Goal: Use online tool/utility: Utilize a website feature to perform a specific function

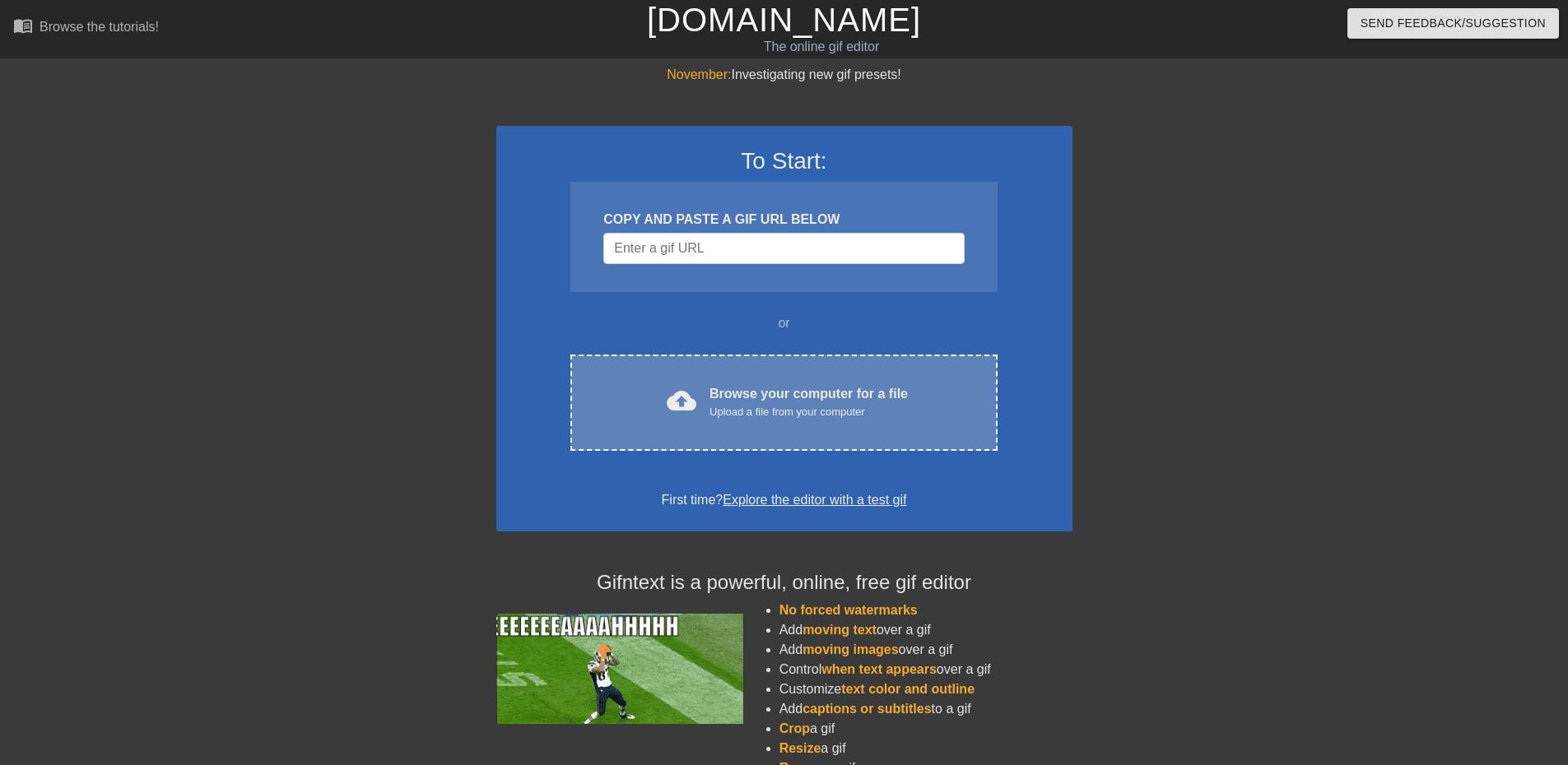
click at [798, 425] on div "cloud_upload Browse your computer for a file Upload a file from your computer C…" at bounding box center [783, 403] width 426 height 97
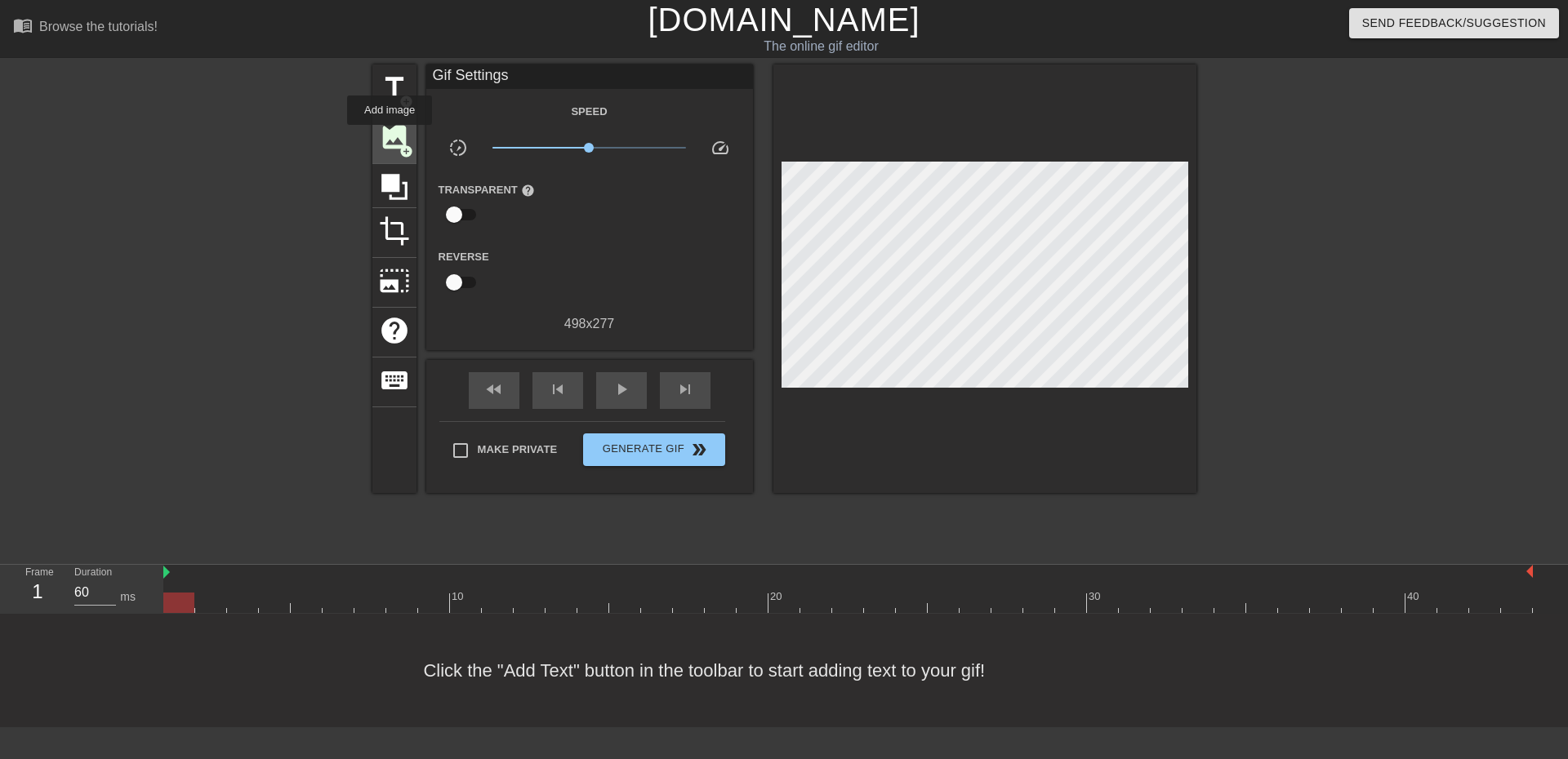
click at [389, 137] on span "image" at bounding box center [394, 137] width 31 height 31
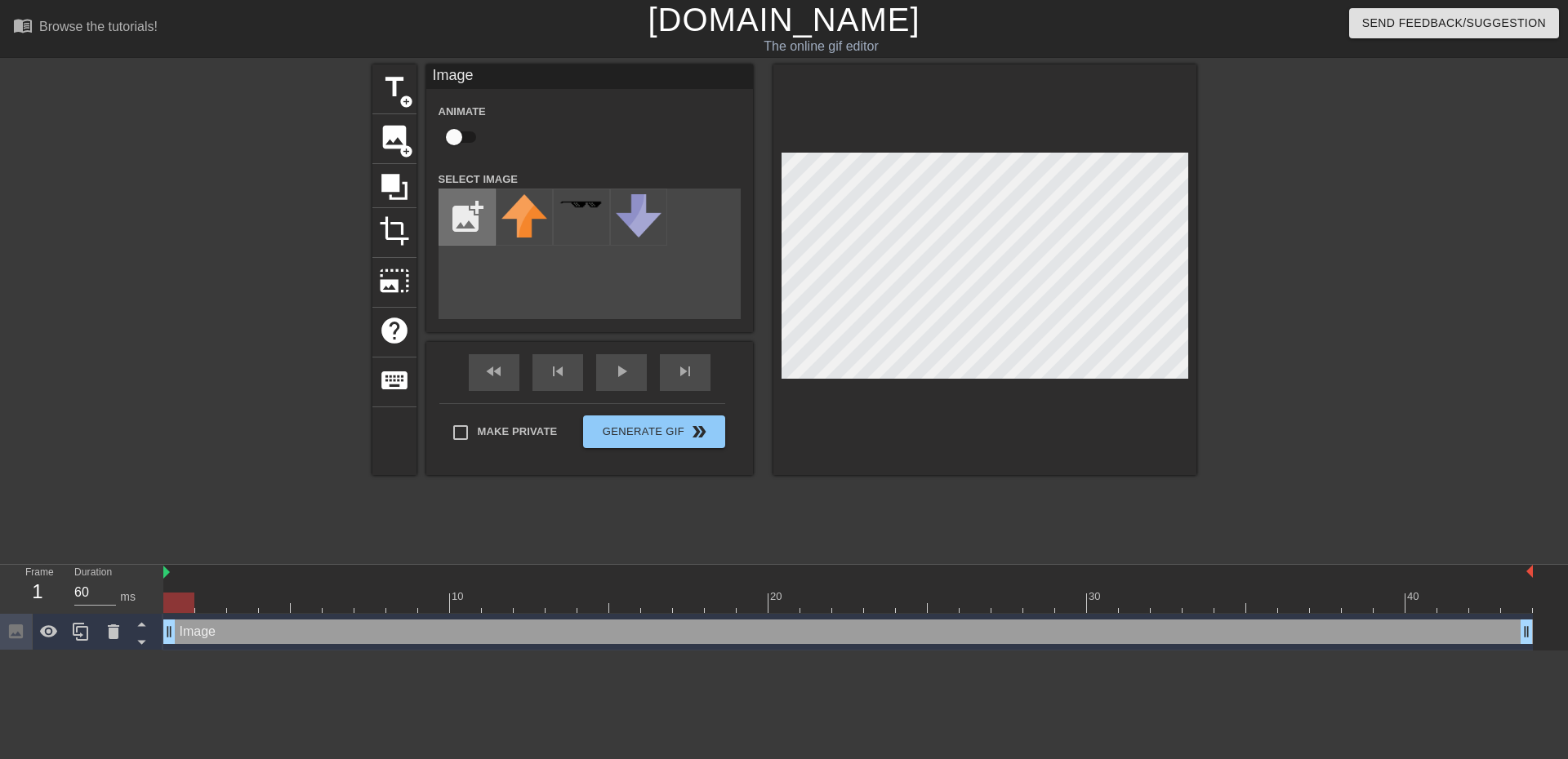
click at [478, 223] on input "file" at bounding box center [466, 217] width 56 height 56
type input "C:\fakepath\lp_image-removebg-preview.png"
click at [523, 221] on img at bounding box center [524, 209] width 46 height 30
click at [870, 146] on div at bounding box center [984, 270] width 423 height 411
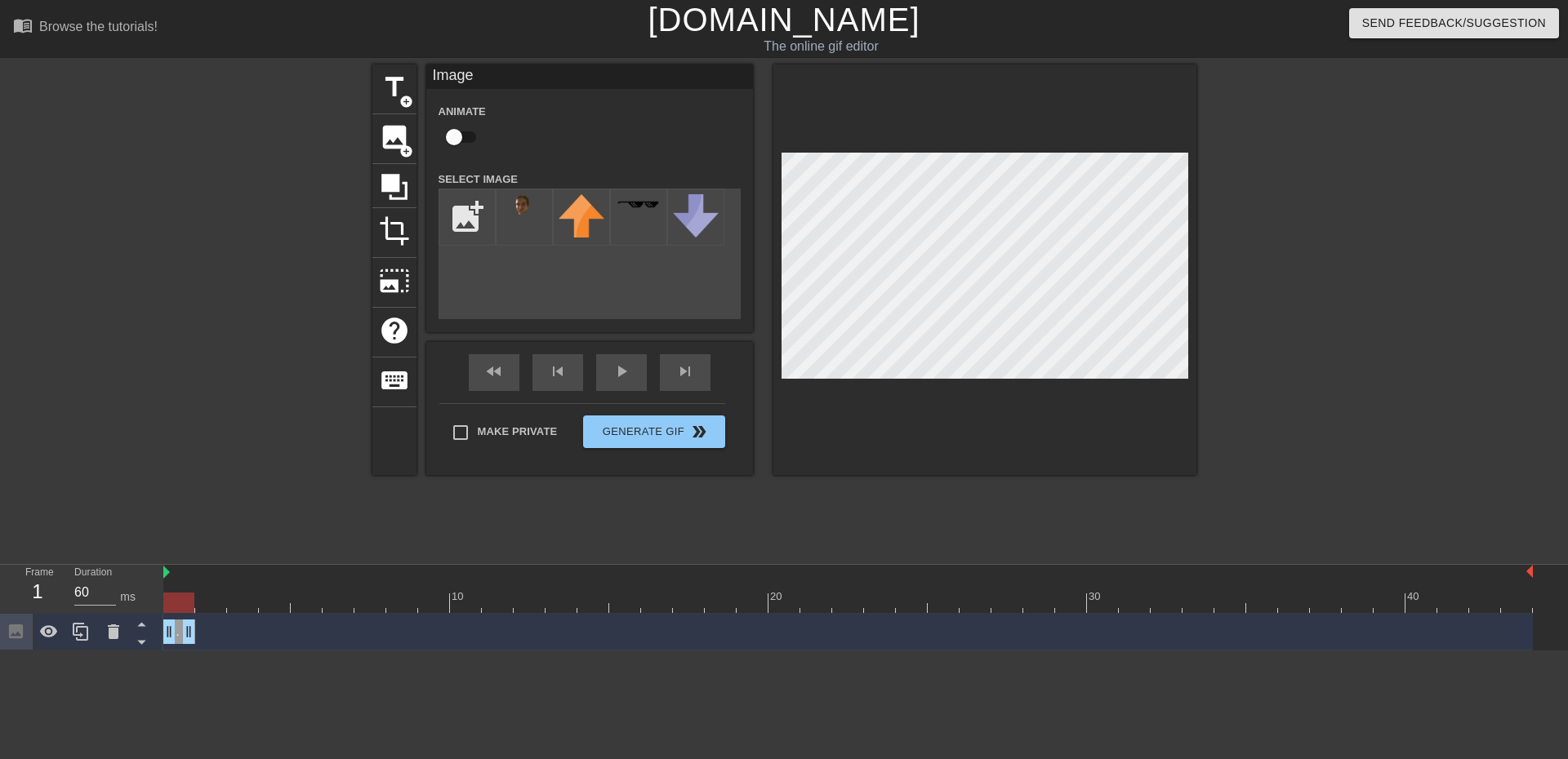
drag, startPoint x: 1529, startPoint y: 628, endPoint x: 153, endPoint y: 638, distance: 1376.0
click at [153, 638] on div "Frame 1 Duration 60 ms 10 20 30 40 Image drag_handle drag_handle" at bounding box center [784, 607] width 1568 height 86
click at [1221, 141] on div "title add_circle image add_circle crop photo_size_select_large help keyboard Im…" at bounding box center [784, 309] width 1568 height 489
click at [210, 600] on div at bounding box center [848, 602] width 1369 height 20
click at [527, 198] on img at bounding box center [524, 209] width 46 height 30
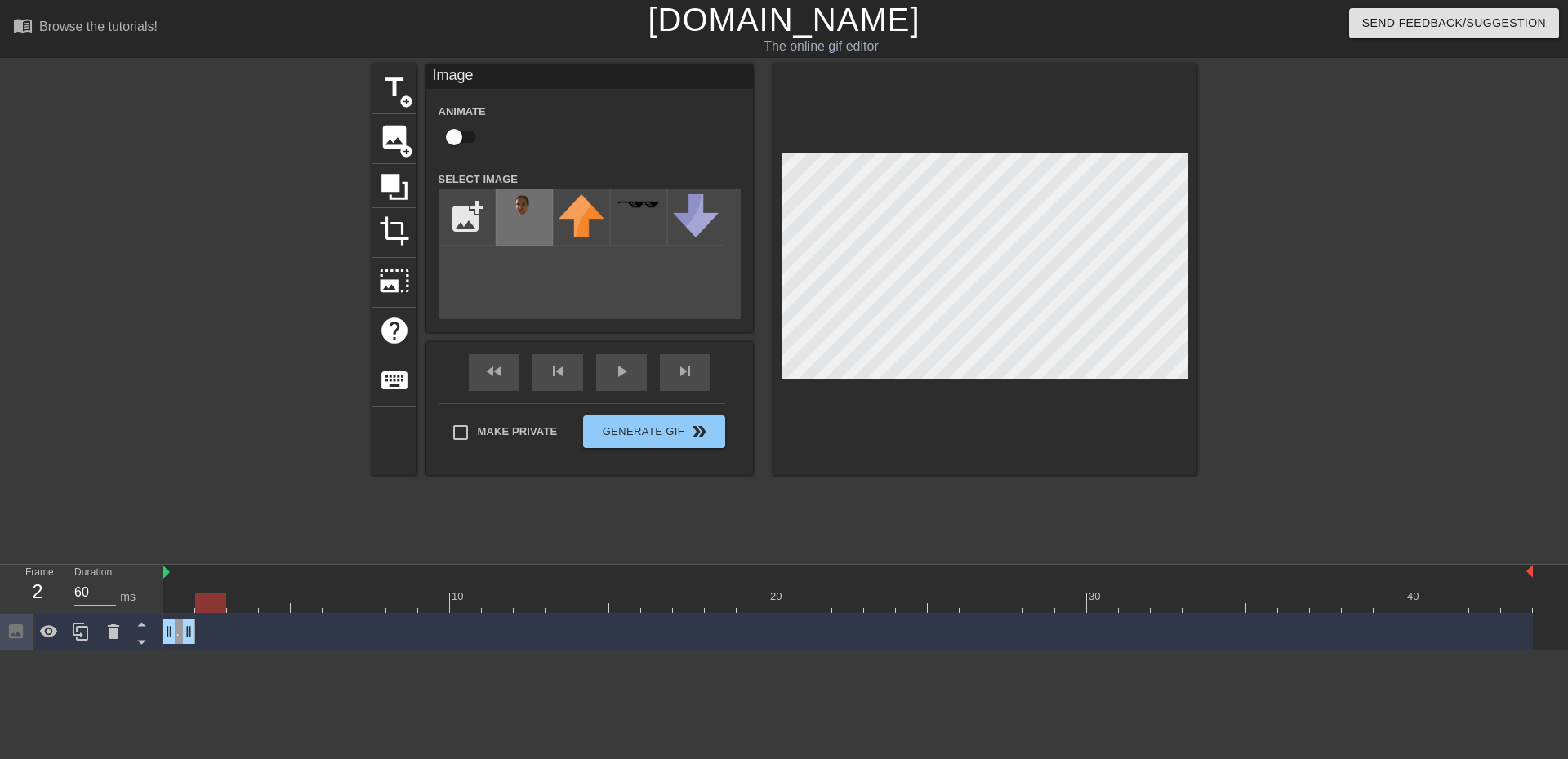
click at [523, 220] on img at bounding box center [524, 209] width 46 height 30
click at [529, 215] on img at bounding box center [524, 209] width 46 height 30
click at [195, 624] on div "Image drag_handle drag_handle" at bounding box center [848, 632] width 1369 height 25
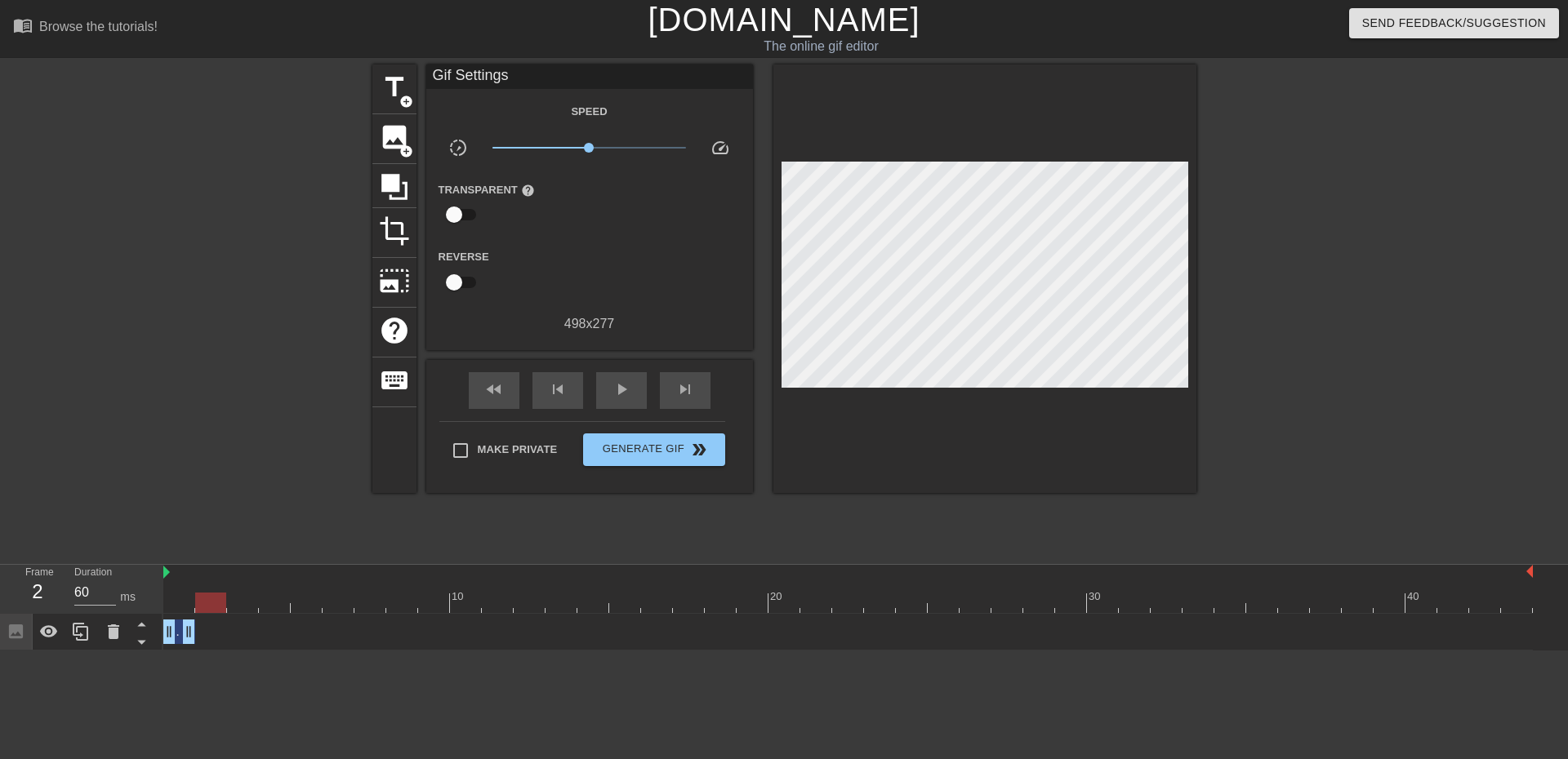
click at [214, 609] on div at bounding box center [210, 602] width 31 height 20
click at [411, 133] on div "image add_circle" at bounding box center [395, 139] width 44 height 50
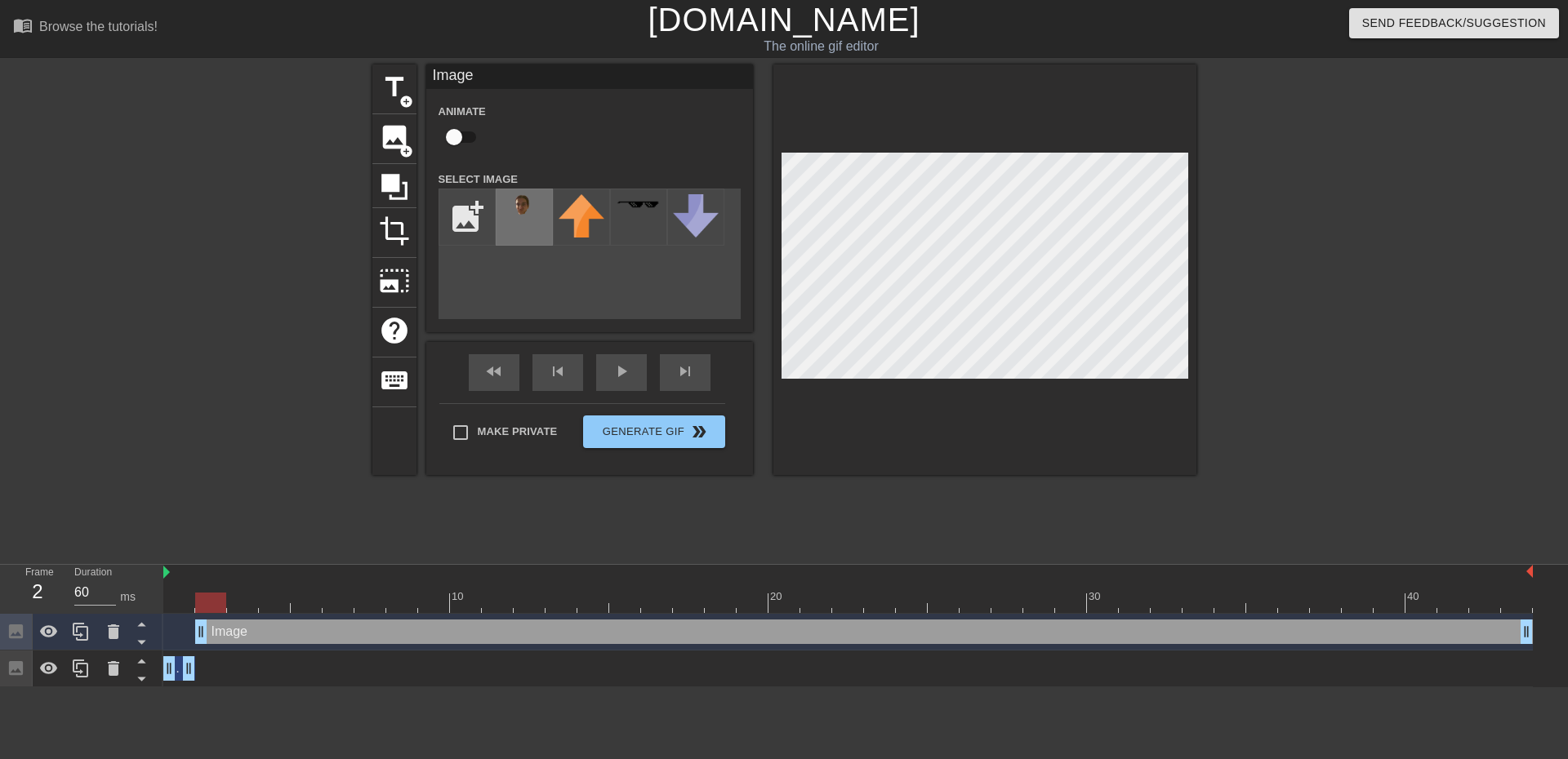
click at [535, 212] on img at bounding box center [524, 209] width 46 height 30
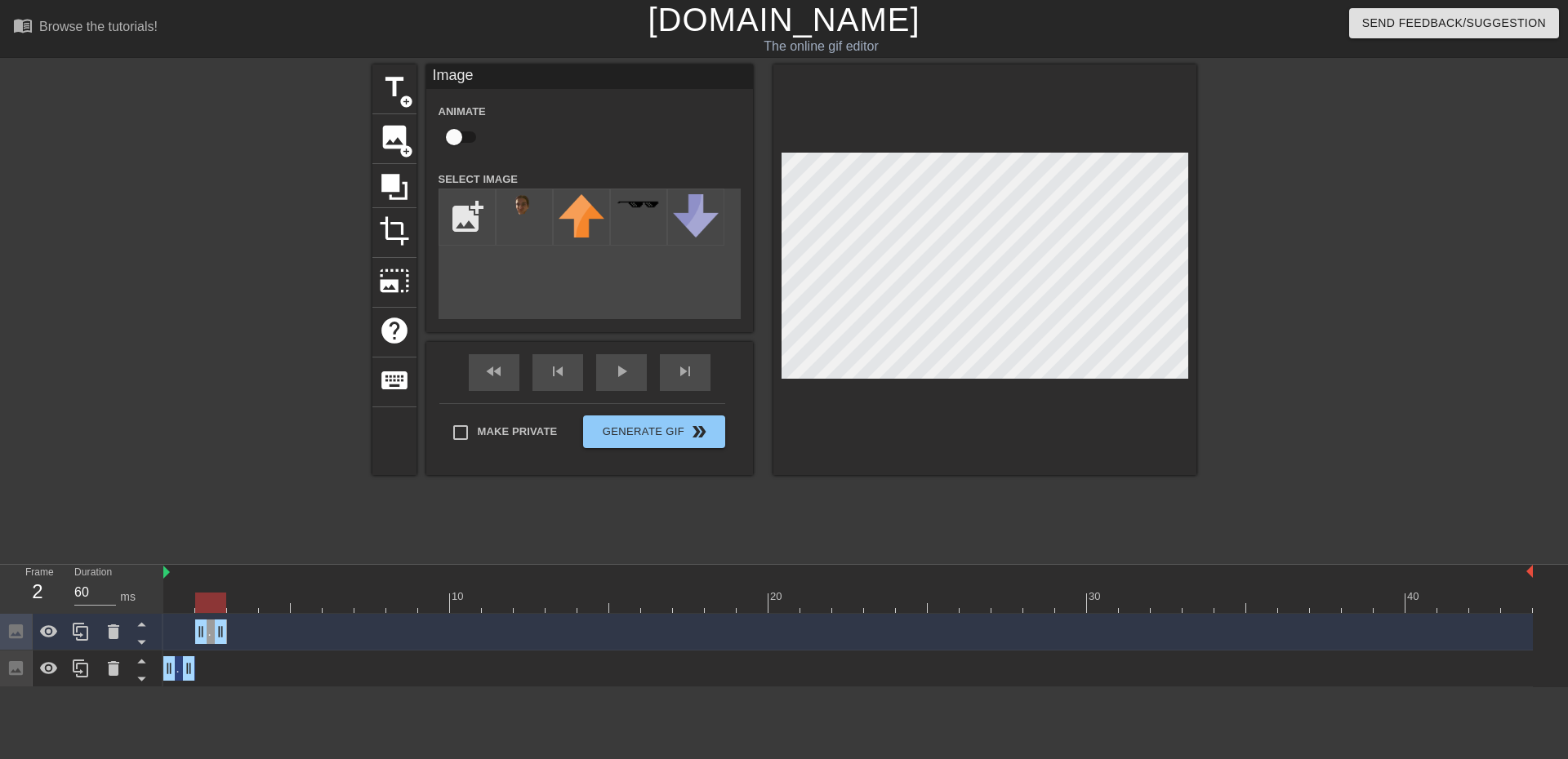
drag, startPoint x: 1529, startPoint y: 630, endPoint x: 776, endPoint y: 375, distance: 795.0
click at [189, 654] on div "Image drag_handle drag_handle Image drag_handle drag_handle" at bounding box center [865, 650] width 1404 height 74
drag, startPoint x: 203, startPoint y: 601, endPoint x: 240, endPoint y: 603, distance: 37.1
click at [240, 603] on div at bounding box center [242, 602] width 31 height 20
click at [524, 208] on img at bounding box center [524, 209] width 46 height 30
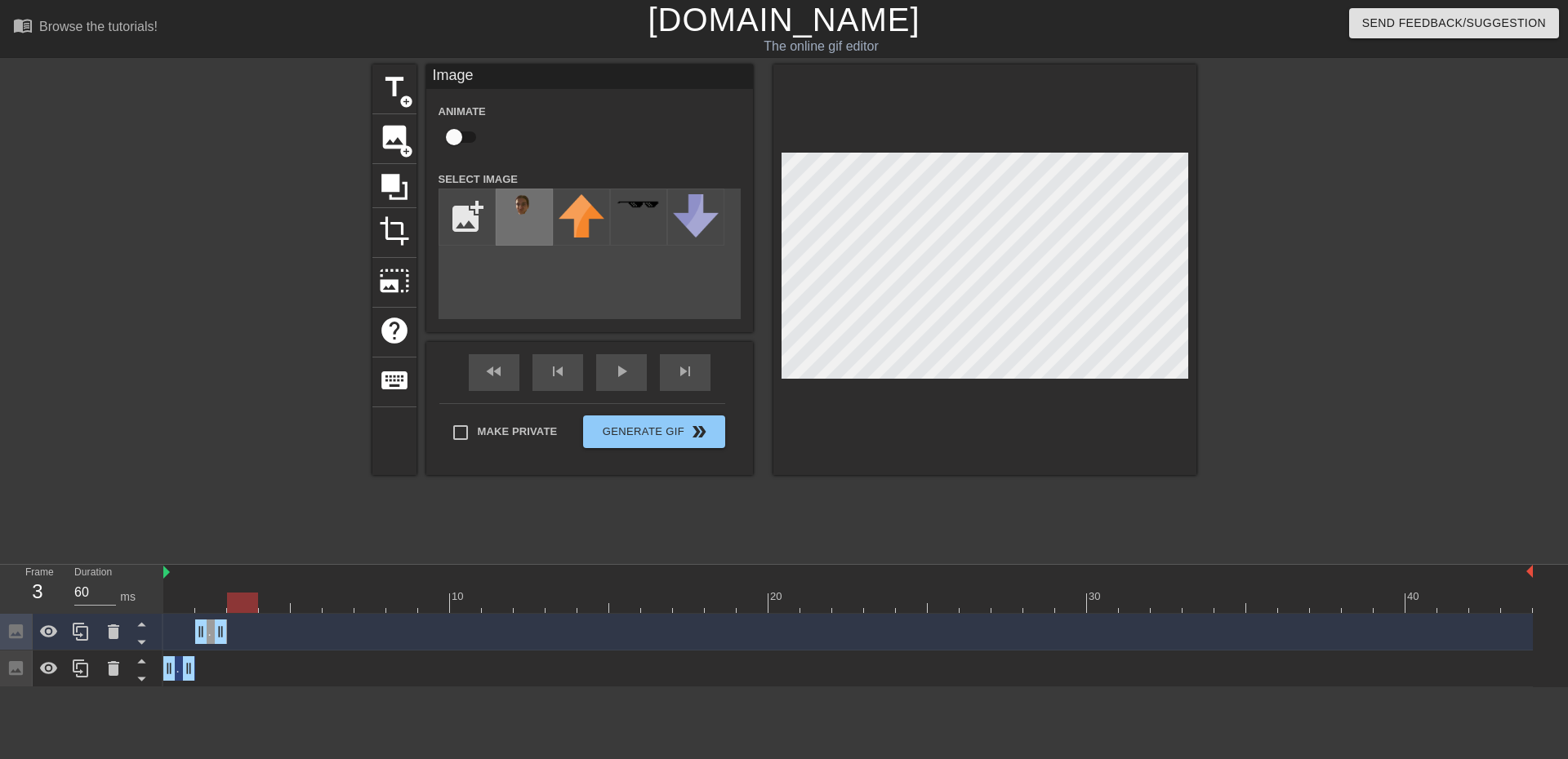
click at [524, 208] on img at bounding box center [524, 209] width 46 height 30
click at [397, 135] on span "image" at bounding box center [394, 137] width 31 height 31
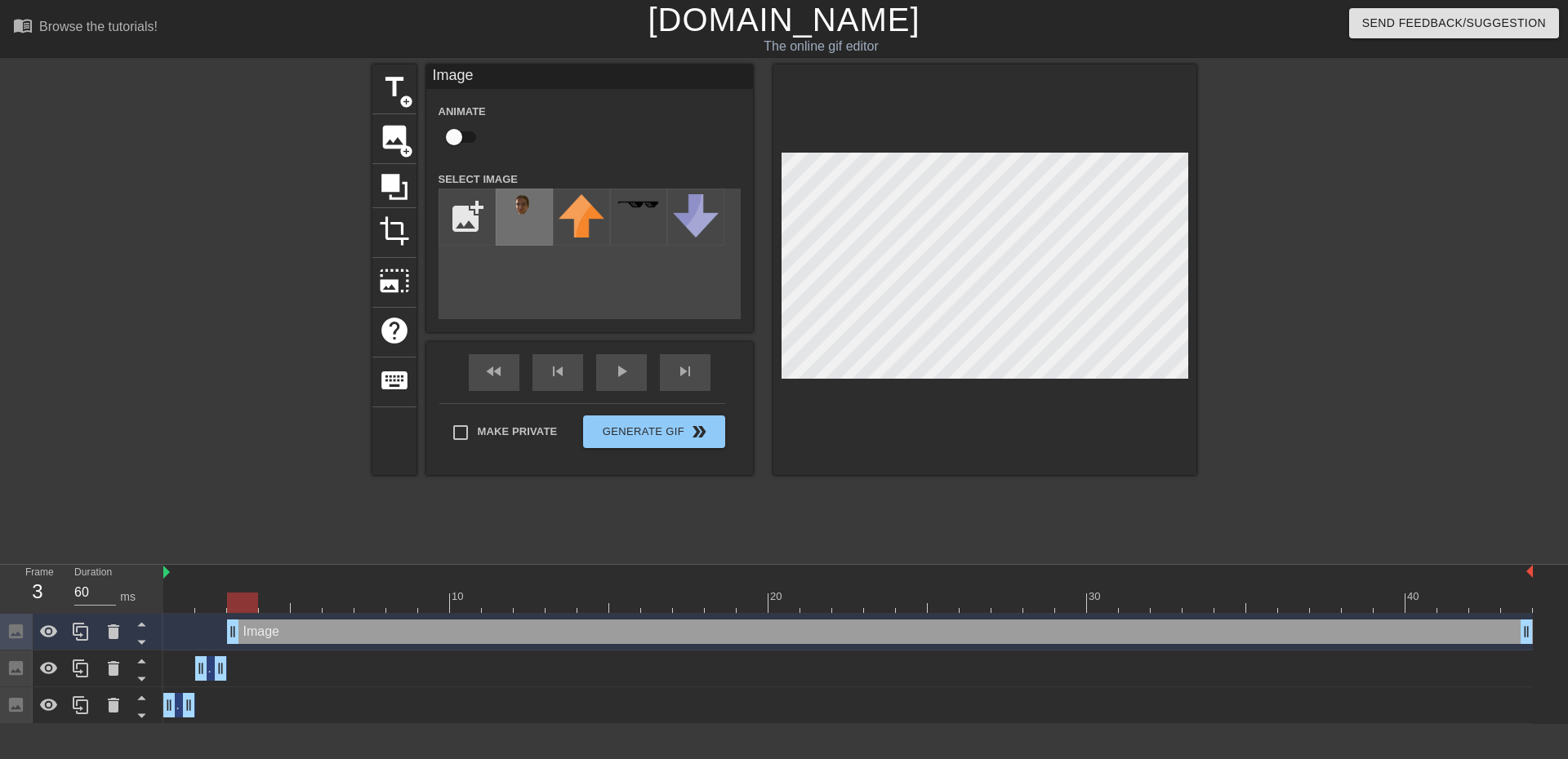
click at [514, 210] on img at bounding box center [524, 209] width 46 height 30
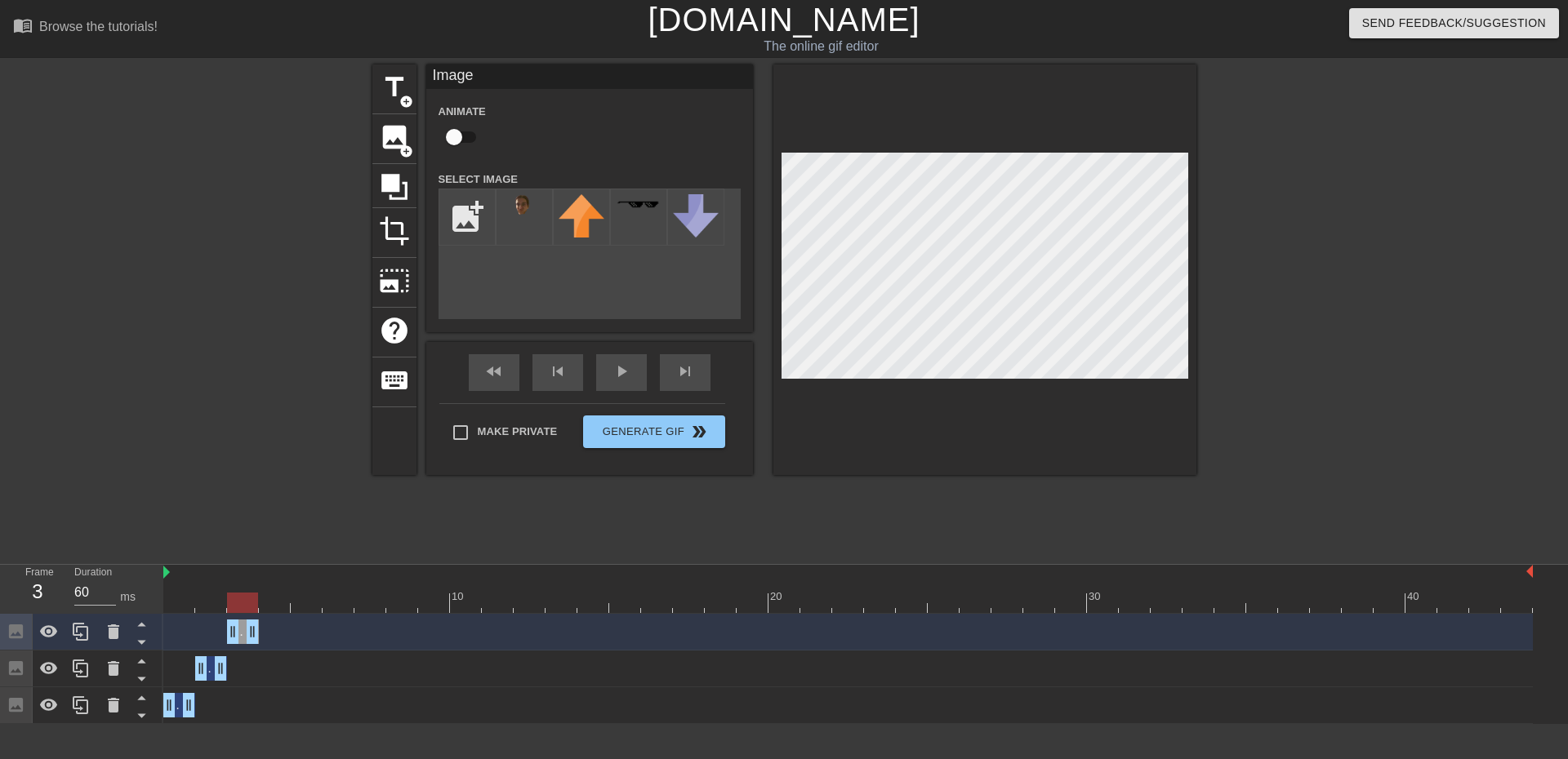
drag, startPoint x: 1527, startPoint y: 638, endPoint x: 264, endPoint y: 653, distance: 1263.1
click at [264, 653] on div "Image drag_handle drag_handle Image drag_handle drag_handle Image drag_handle d…" at bounding box center [865, 669] width 1404 height 110
click at [276, 602] on div at bounding box center [848, 602] width 1369 height 20
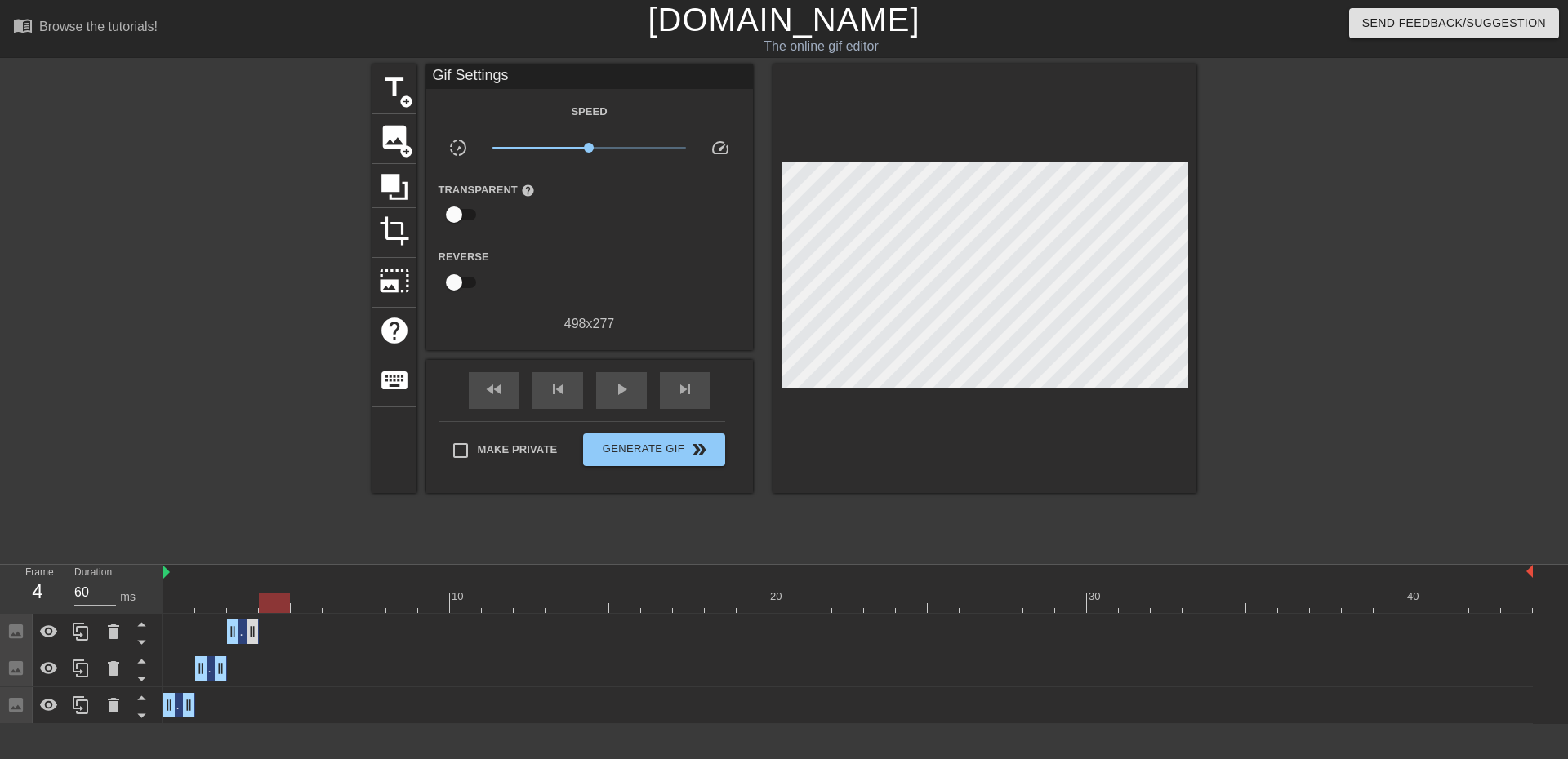
click at [257, 643] on div "Image drag_handle drag_handle" at bounding box center [848, 631] width 1369 height 36
drag, startPoint x: 252, startPoint y: 643, endPoint x: 286, endPoint y: 644, distance: 34.0
click at [286, 644] on div "Image drag_handle drag_handle" at bounding box center [848, 631] width 1369 height 36
click at [399, 145] on span "add_circle" at bounding box center [406, 152] width 14 height 14
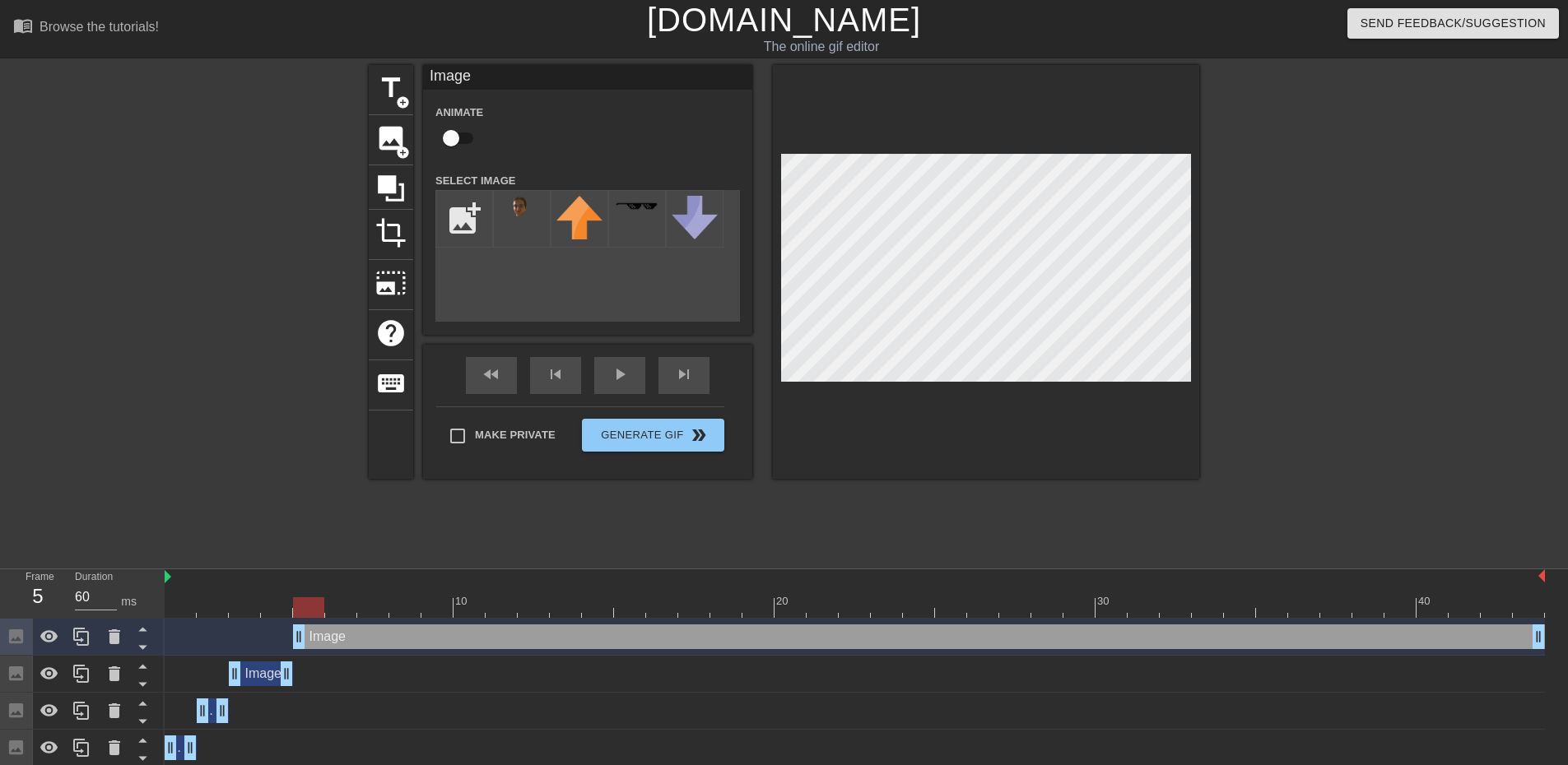
drag, startPoint x: 273, startPoint y: 634, endPoint x: 317, endPoint y: 633, distance: 44.0
click at [518, 223] on img at bounding box center [522, 211] width 46 height 30
drag, startPoint x: 310, startPoint y: 612, endPoint x: 404, endPoint y: 626, distance: 95.0
click at [404, 626] on div "10 20 30 40 Image drag_handle drag_handle Image drag_handle drag_handle Image d…" at bounding box center [866, 668] width 1404 height 198
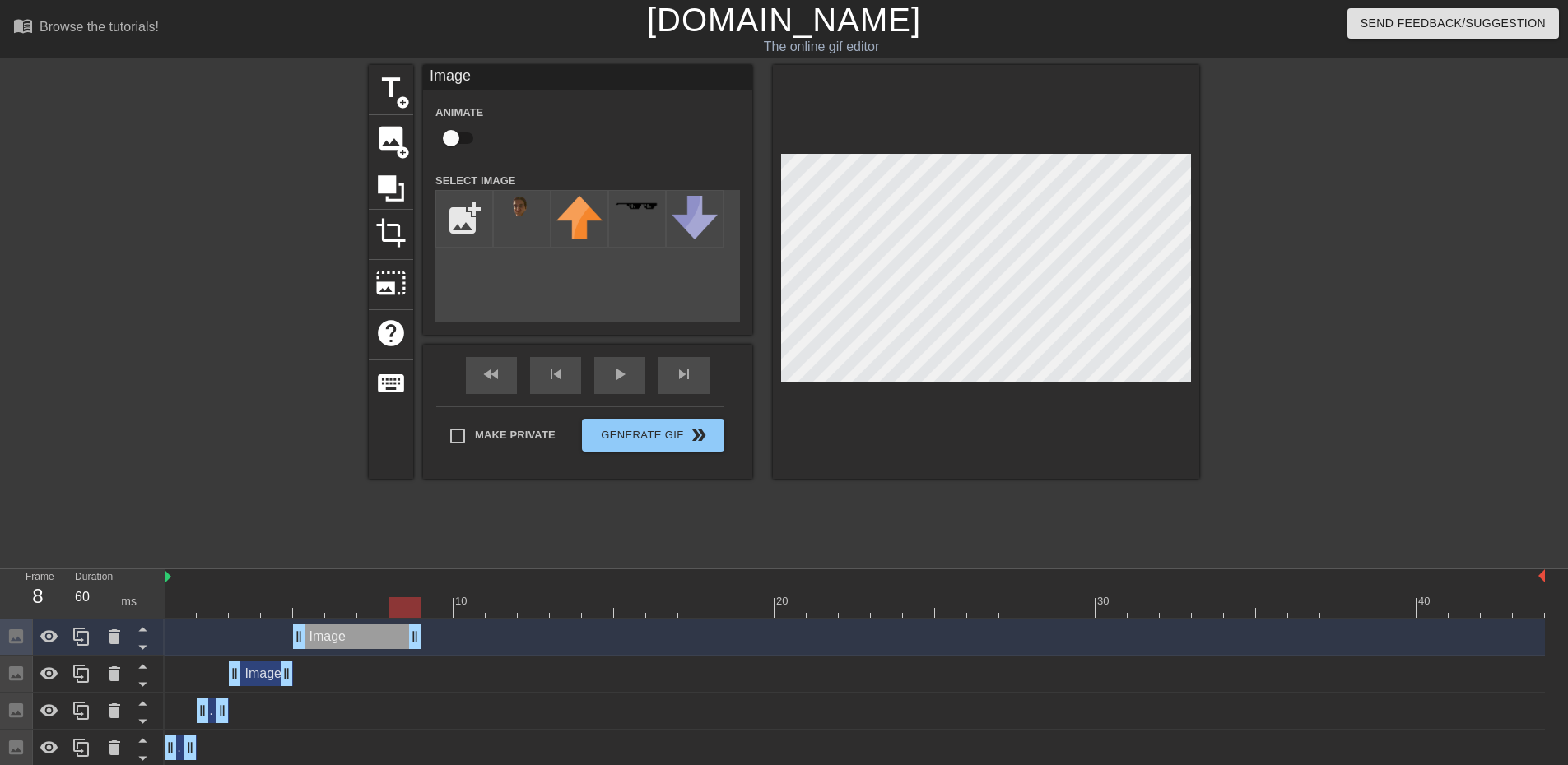
drag, startPoint x: 1538, startPoint y: 637, endPoint x: 401, endPoint y: 612, distance: 1137.3
click at [401, 612] on div "10 20 30 40 Image drag_handle drag_handle Image drag_handle drag_handle Image d…" at bounding box center [866, 668] width 1404 height 198
click at [440, 614] on div at bounding box center [855, 607] width 1380 height 21
click at [508, 214] on img at bounding box center [522, 211] width 46 height 30
click at [468, 215] on input "file" at bounding box center [464, 219] width 56 height 56
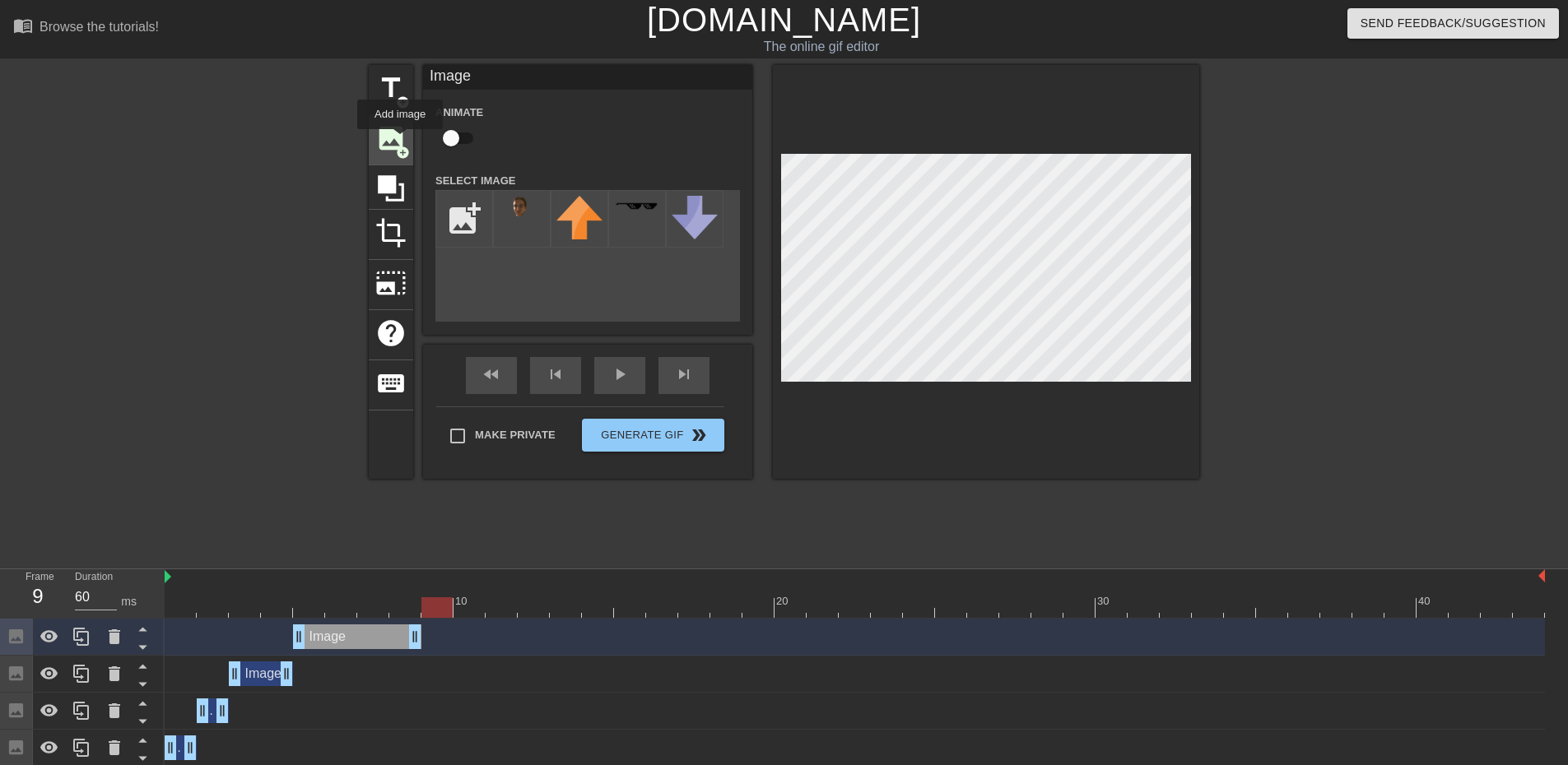
click at [400, 140] on span "image" at bounding box center [391, 138] width 31 height 31
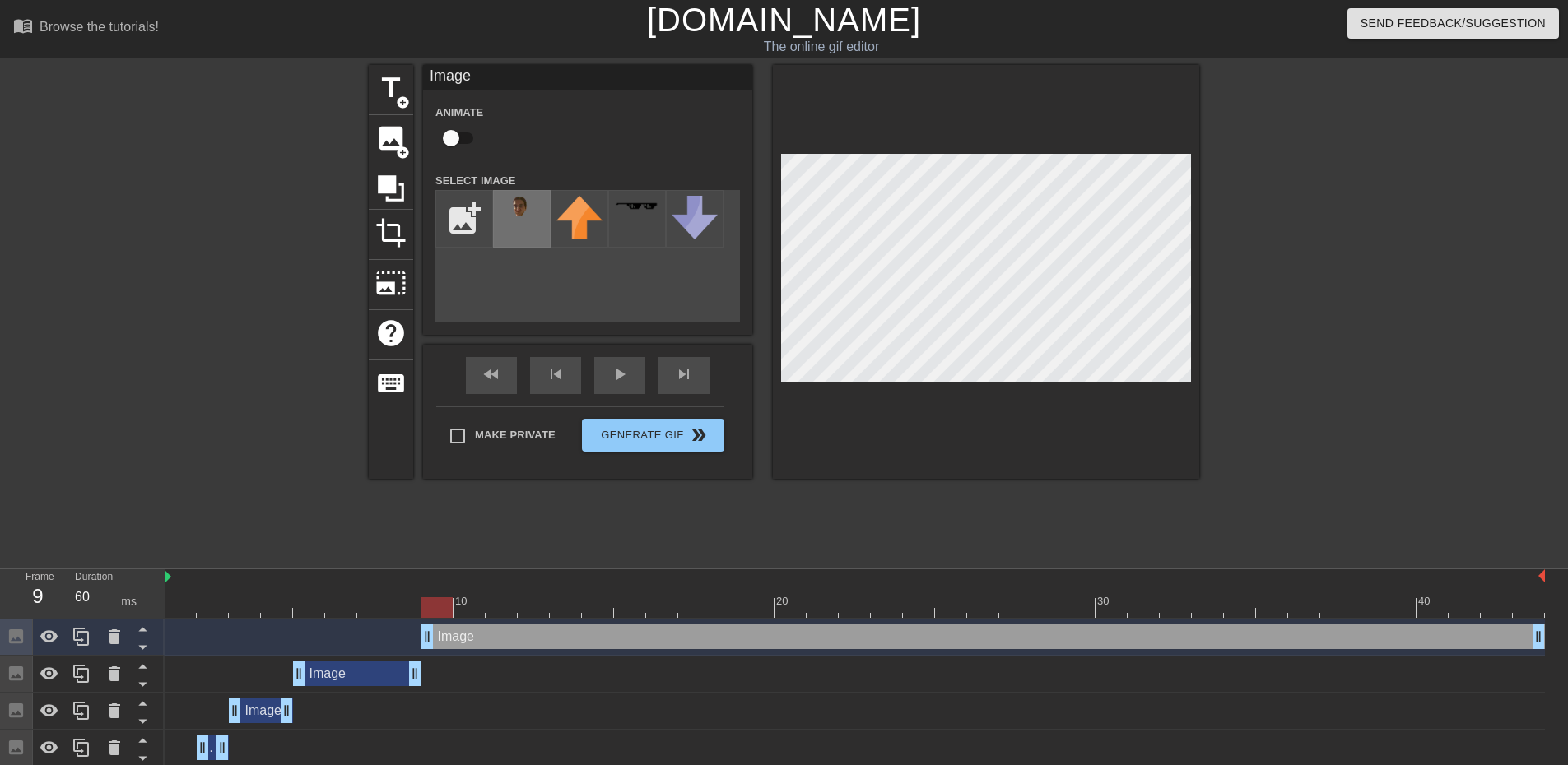
click at [520, 210] on img at bounding box center [522, 211] width 46 height 30
drag, startPoint x: 436, startPoint y: 608, endPoint x: 492, endPoint y: 634, distance: 61.7
click at [492, 634] on div "10 20 30 40 Image drag_handle drag_handle Image drag_handle drag_handle Image d…" at bounding box center [866, 686] width 1404 height 234
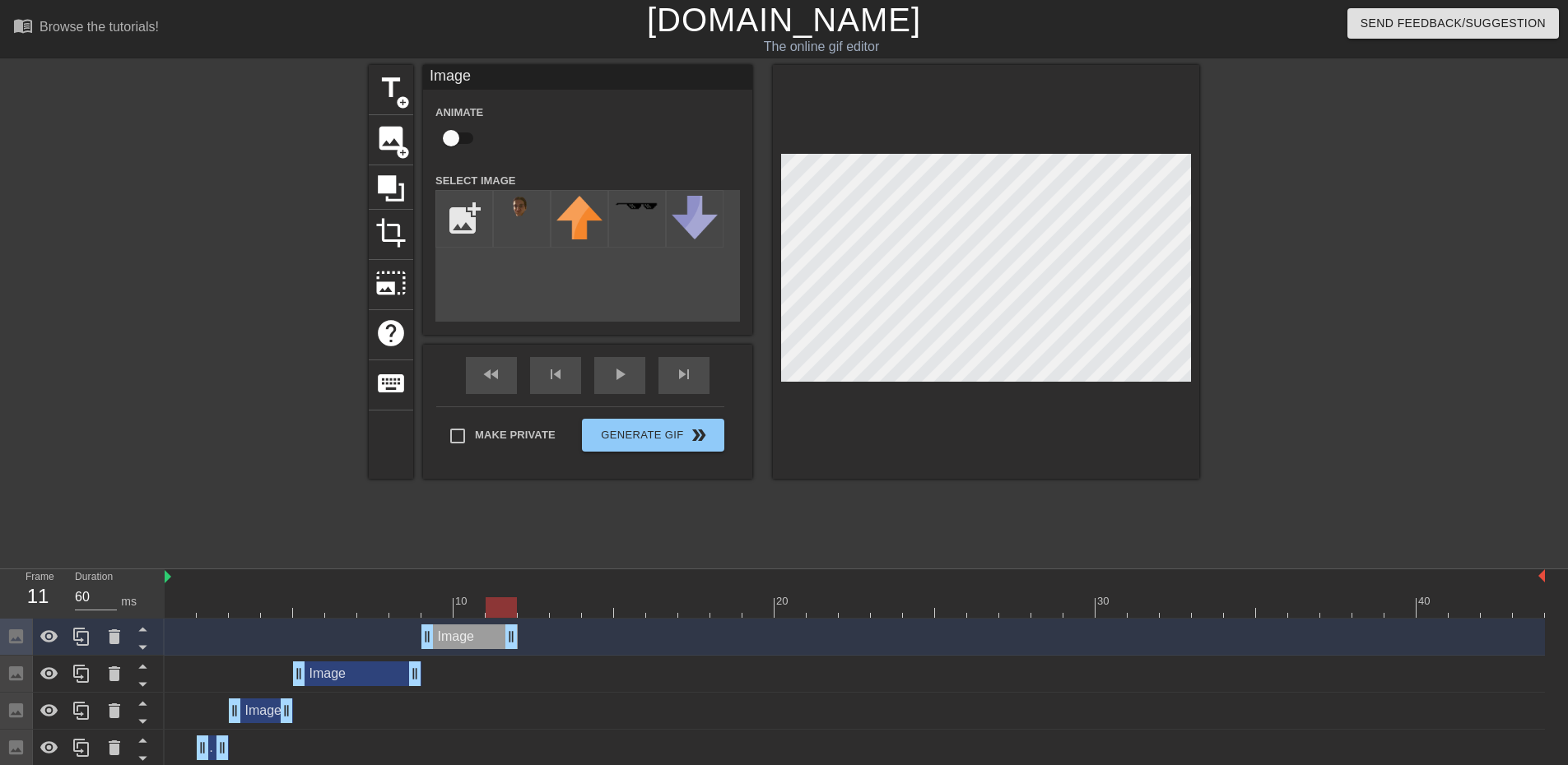
drag, startPoint x: 1539, startPoint y: 639, endPoint x: 525, endPoint y: 665, distance: 1014.3
click at [525, 665] on div "Image drag_handle drag_handle Image drag_handle drag_handle Image drag_handle d…" at bounding box center [866, 710] width 1404 height 185
click at [538, 613] on div at bounding box center [855, 607] width 1380 height 21
click at [385, 133] on span "image" at bounding box center [391, 138] width 31 height 31
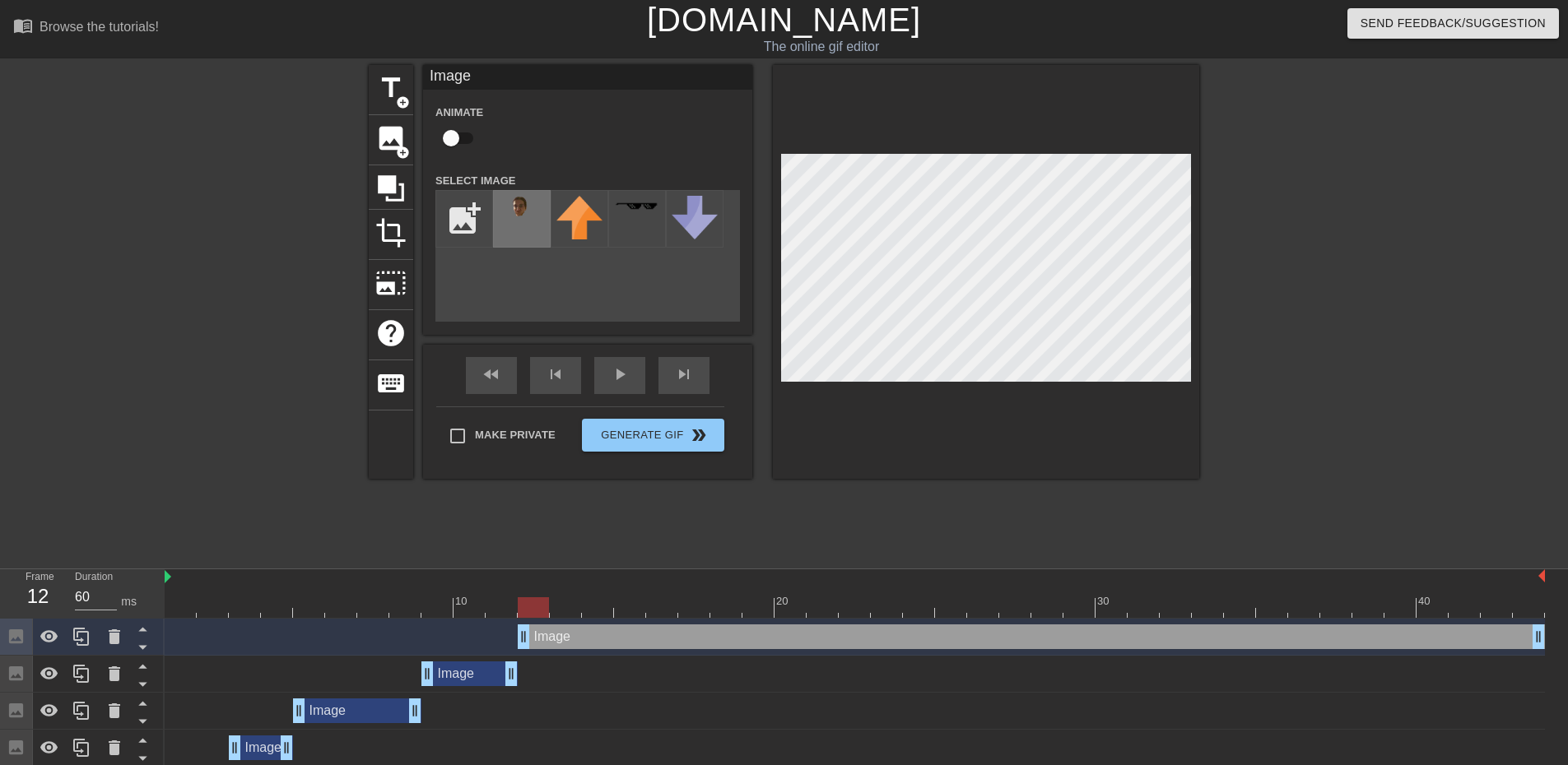
click at [526, 211] on img at bounding box center [522, 211] width 46 height 30
click at [802, 145] on div at bounding box center [985, 272] width 426 height 414
drag, startPoint x: 540, startPoint y: 605, endPoint x: 594, endPoint y: 626, distance: 57.9
click at [594, 626] on div "10 20 30 40 Image drag_handle drag_handle Image drag_handle drag_handle Image d…" at bounding box center [866, 705] width 1404 height 272
drag, startPoint x: 597, startPoint y: 604, endPoint x: 641, endPoint y: 608, distance: 44.2
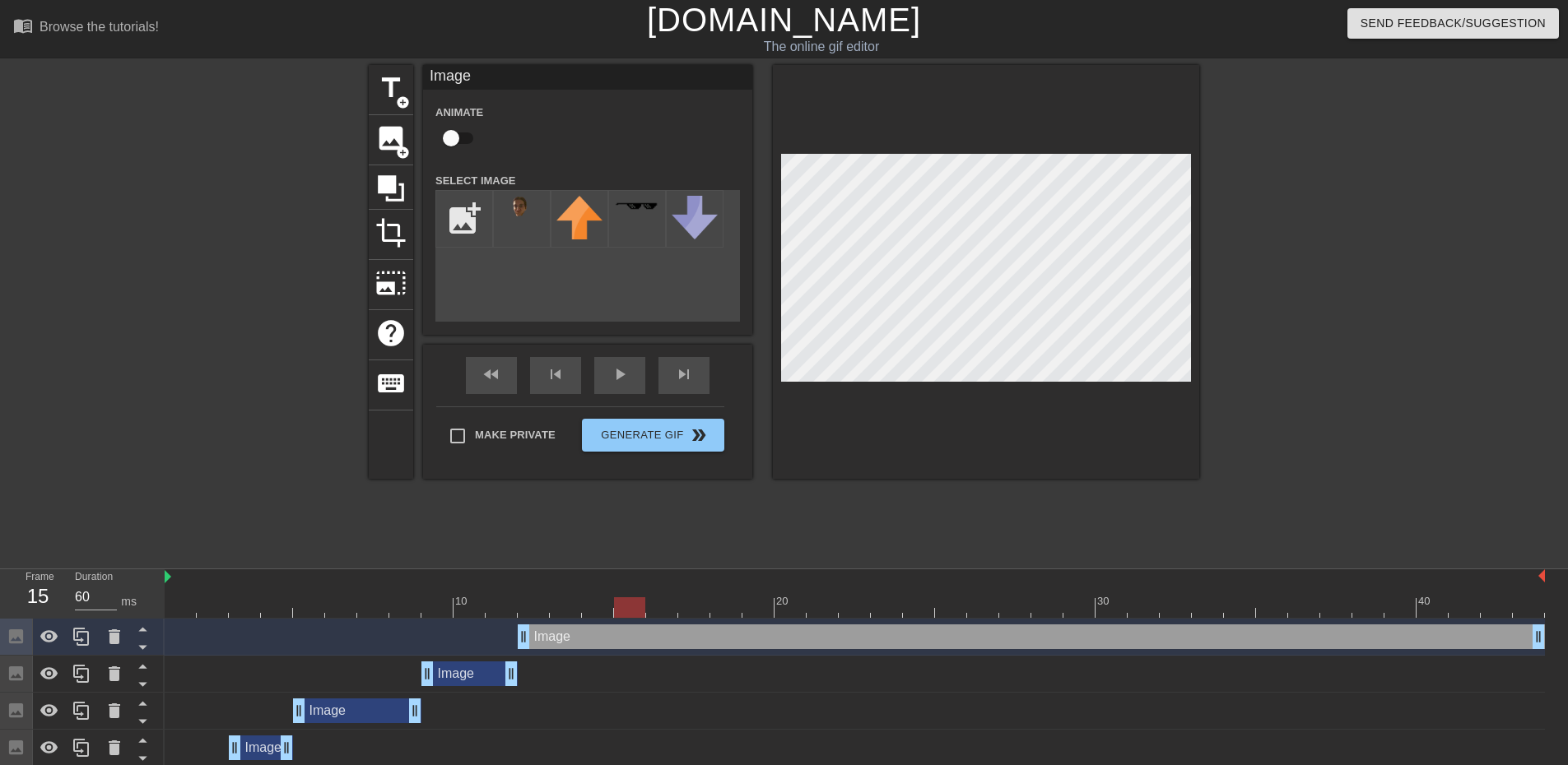
click at [641, 608] on div at bounding box center [629, 607] width 31 height 21
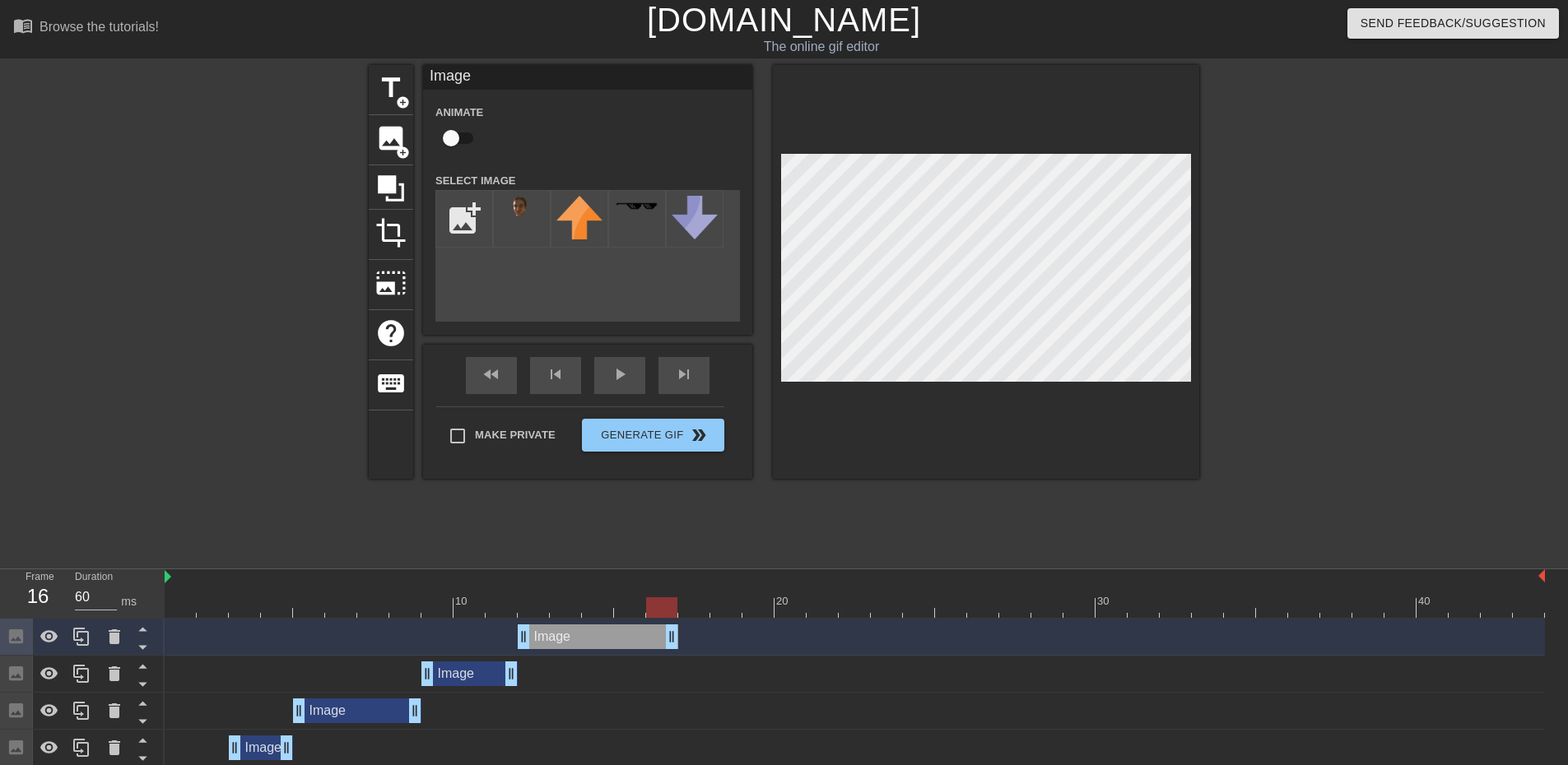
drag, startPoint x: 1539, startPoint y: 637, endPoint x: 676, endPoint y: 648, distance: 863.1
click at [691, 601] on div at bounding box center [855, 607] width 1380 height 21
click at [392, 146] on span "image" at bounding box center [391, 138] width 31 height 31
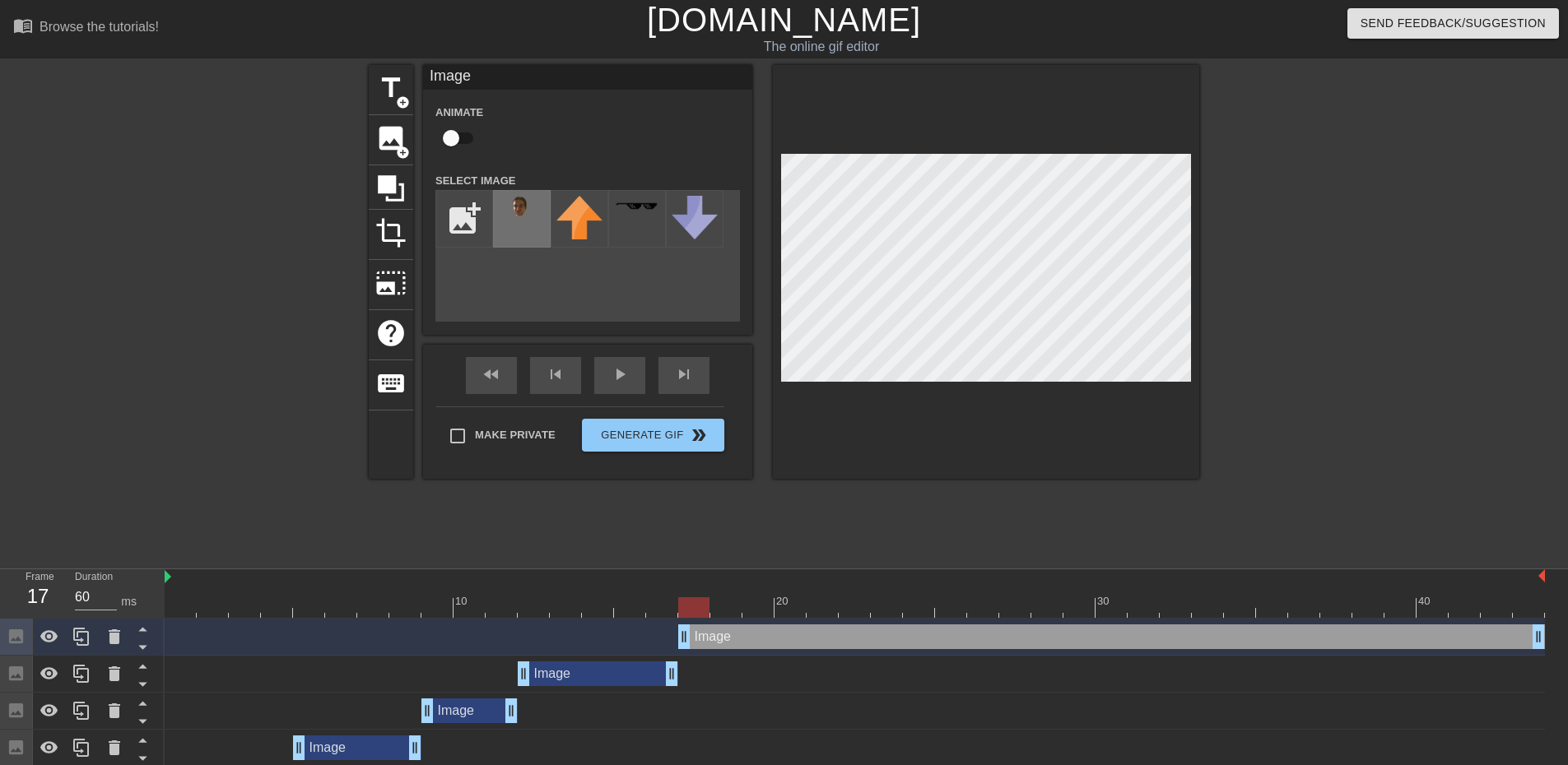
click at [539, 223] on img at bounding box center [522, 211] width 46 height 30
drag, startPoint x: 695, startPoint y: 609, endPoint x: 761, endPoint y: 617, distance: 66.5
click at [761, 617] on div at bounding box center [757, 607] width 31 height 21
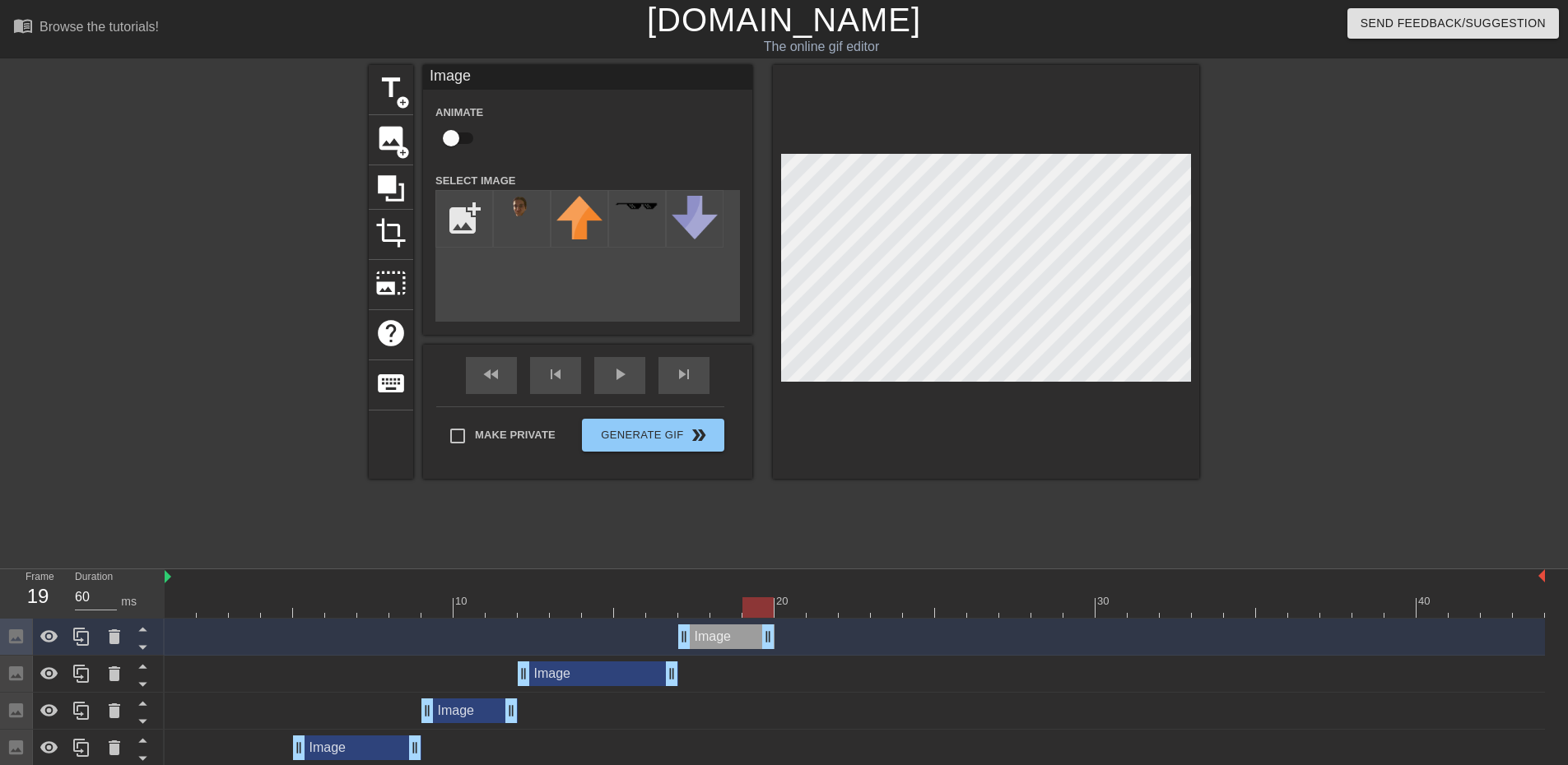
drag, startPoint x: 1539, startPoint y: 643, endPoint x: 765, endPoint y: 624, distance: 774.2
click at [765, 624] on div "Image drag_handle drag_handle" at bounding box center [855, 636] width 1380 height 37
click at [791, 601] on div at bounding box center [855, 607] width 1380 height 21
click at [402, 141] on span "image" at bounding box center [391, 138] width 31 height 31
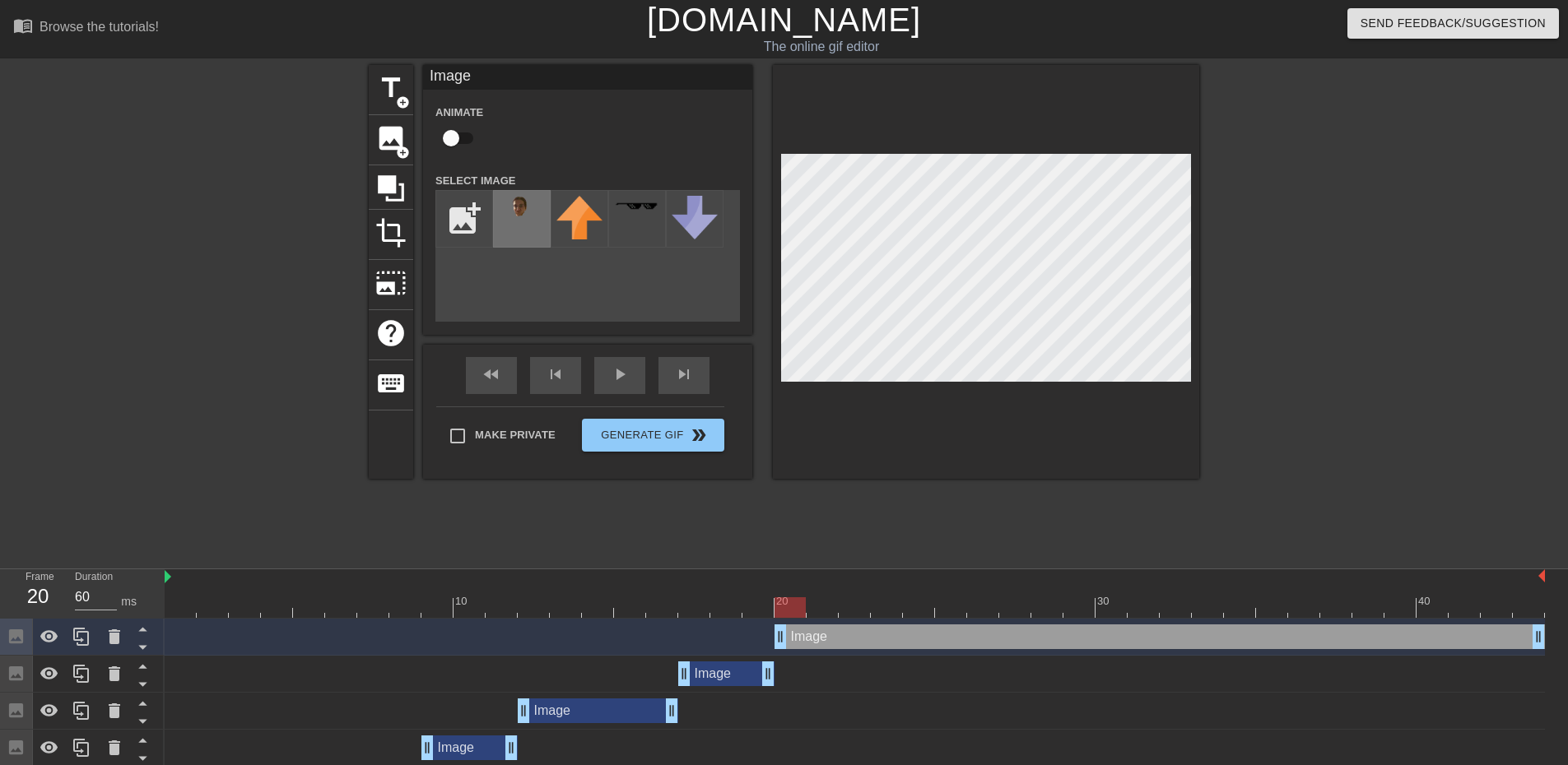
click at [527, 214] on img at bounding box center [522, 211] width 46 height 30
click at [722, 130] on div "title add_circle image add_circle crop photo_size_select_large help keyboard Im…" at bounding box center [783, 272] width 830 height 414
drag, startPoint x: 789, startPoint y: 606, endPoint x: 897, endPoint y: 656, distance: 119.0
click at [897, 656] on div "10 20 30 40 Image drag_handle drag_handle Image drag_handle drag_handle Image d…" at bounding box center [866, 742] width 1404 height 346
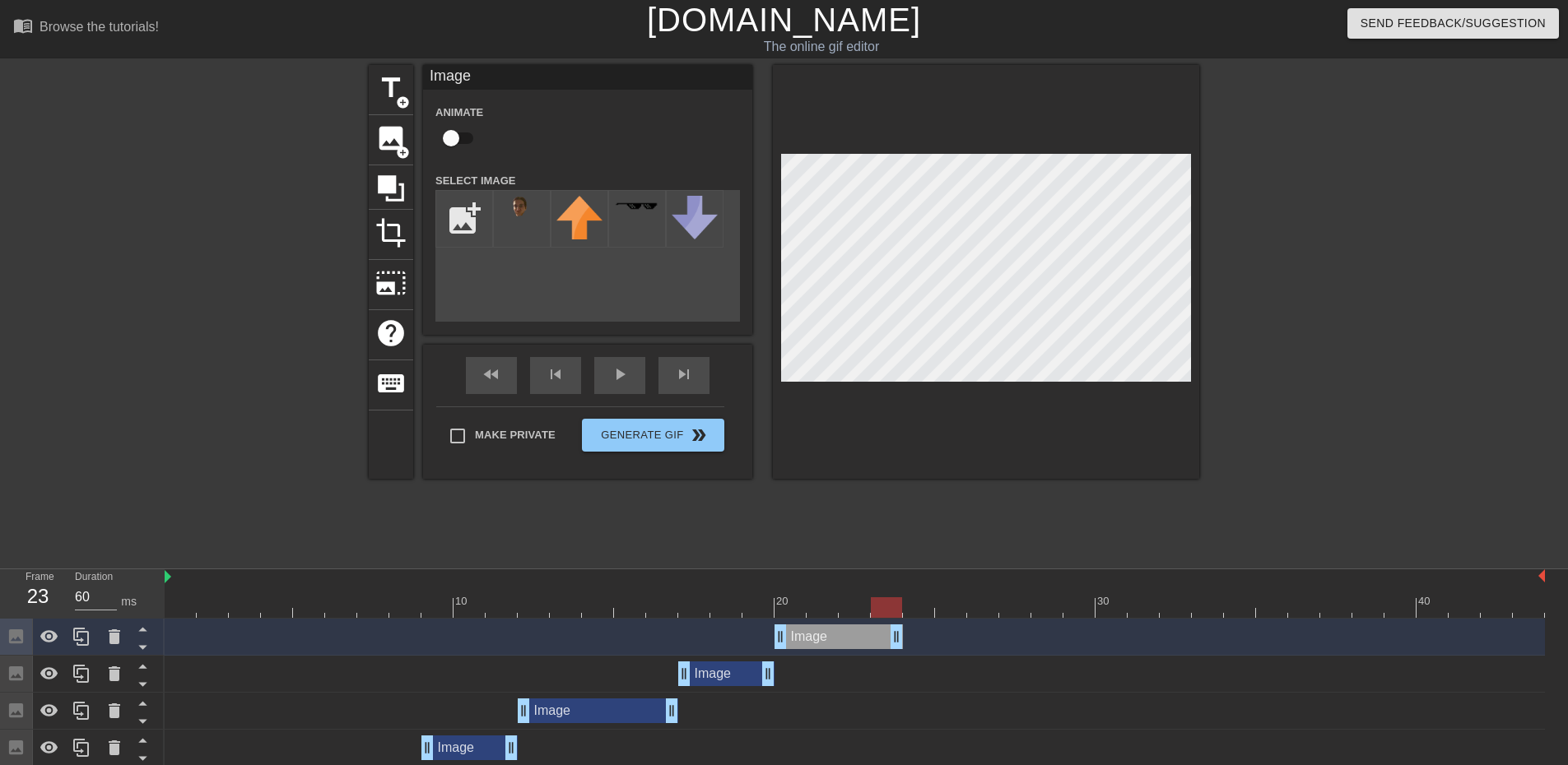
drag, startPoint x: 1535, startPoint y: 634, endPoint x: 905, endPoint y: 652, distance: 630.3
click at [905, 652] on div "Image drag_handle drag_handle" at bounding box center [855, 636] width 1380 height 37
click at [926, 610] on div at bounding box center [855, 607] width 1380 height 21
click at [399, 130] on span "image" at bounding box center [391, 138] width 31 height 31
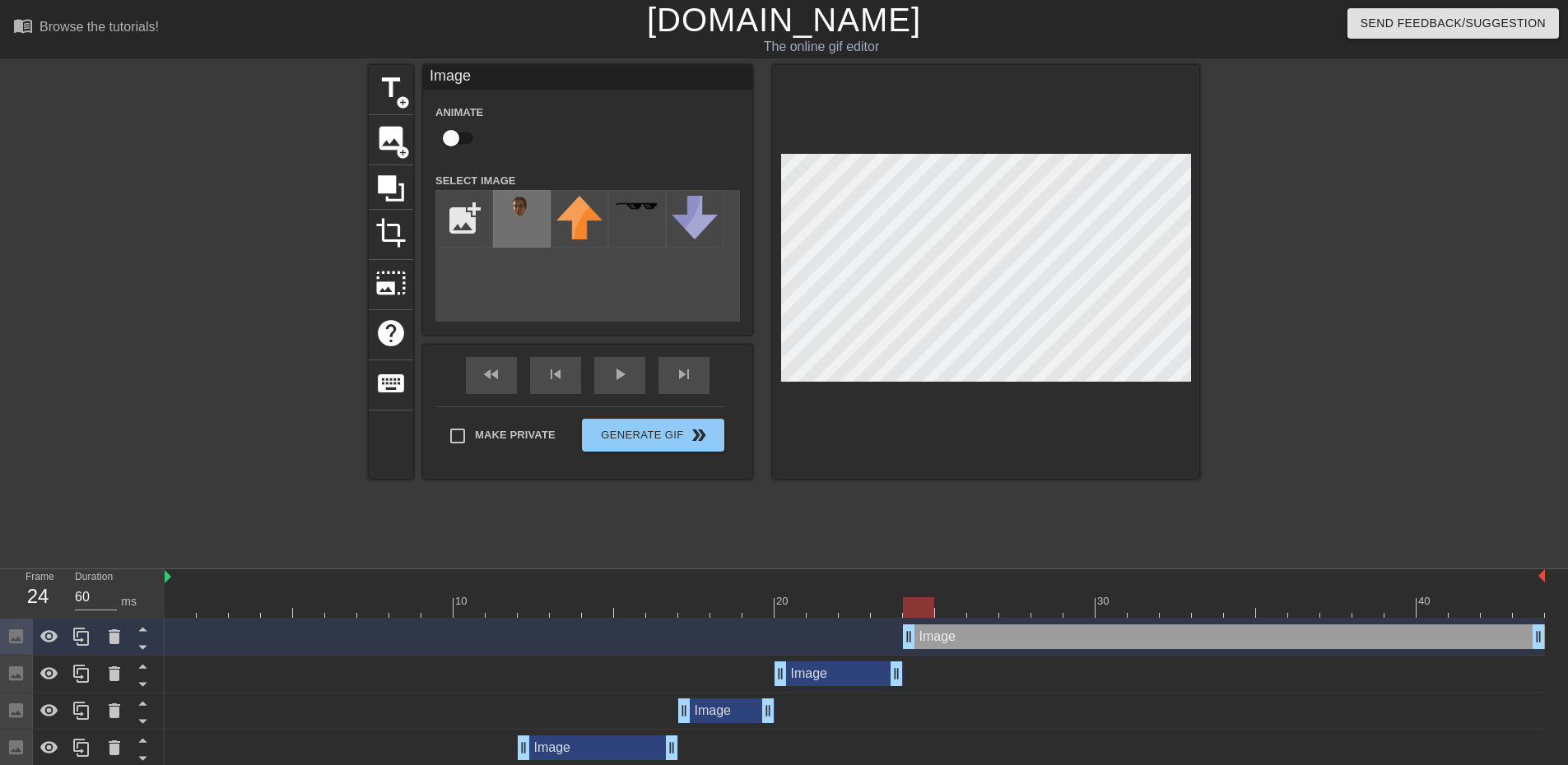
click at [535, 220] on img at bounding box center [522, 211] width 46 height 30
click at [1276, 68] on div "title add_circle image add_circle crop photo_size_select_large help keyboard Im…" at bounding box center [784, 312] width 1568 height 493
drag, startPoint x: 926, startPoint y: 613, endPoint x: 1580, endPoint y: 688, distance: 658.3
click at [1567, 688] on html "menu_book Browse the tutorials! [DOMAIN_NAME] The online gif editor Send Feedba…" at bounding box center [784, 475] width 1568 height 952
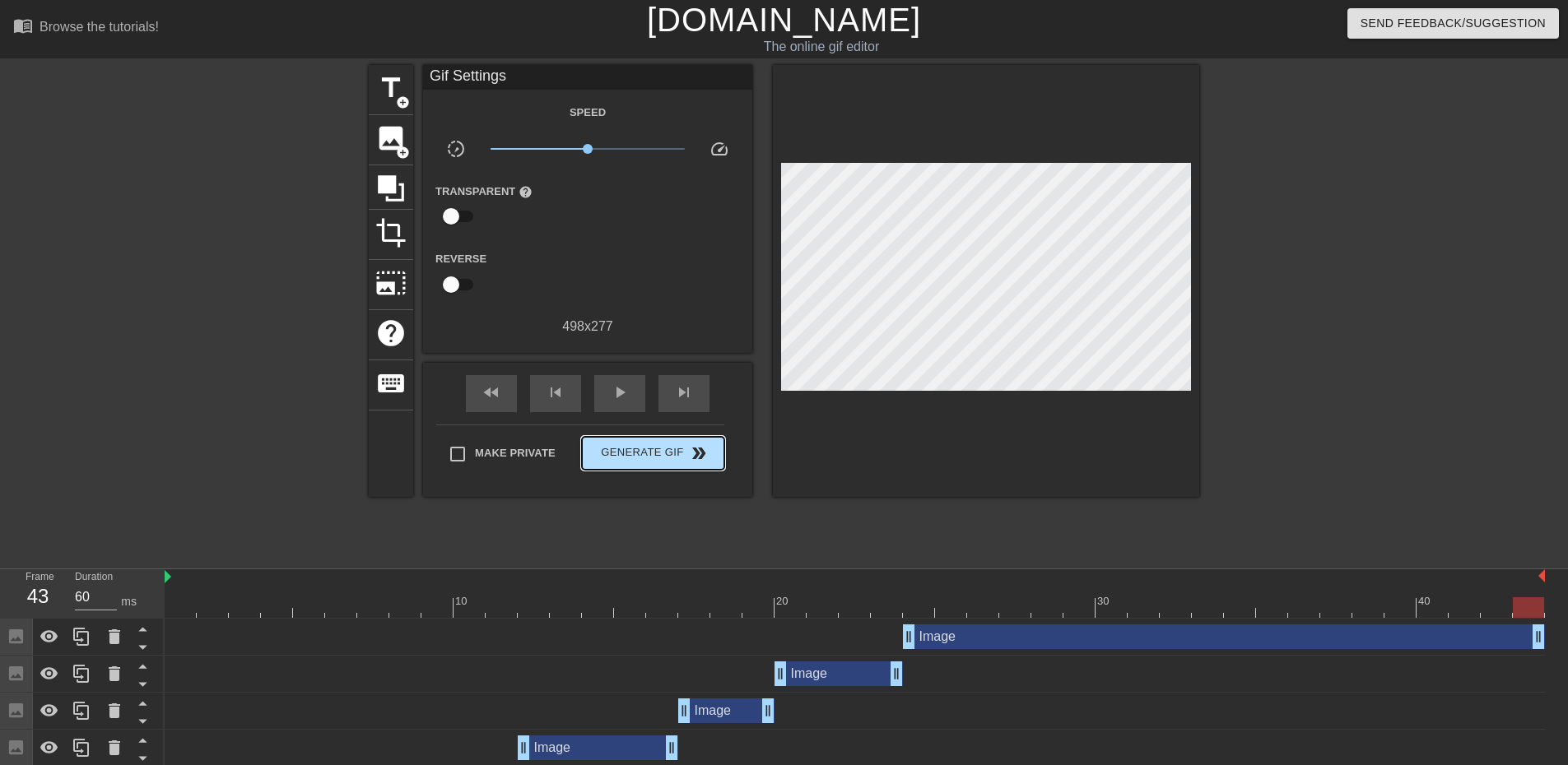
drag, startPoint x: 692, startPoint y: 420, endPoint x: 687, endPoint y: 442, distance: 22.6
click at [687, 432] on div "Make Private Generate Gif double_arrow" at bounding box center [580, 457] width 288 height 65
click at [689, 444] on span "double_arrow" at bounding box center [699, 453] width 20 height 20
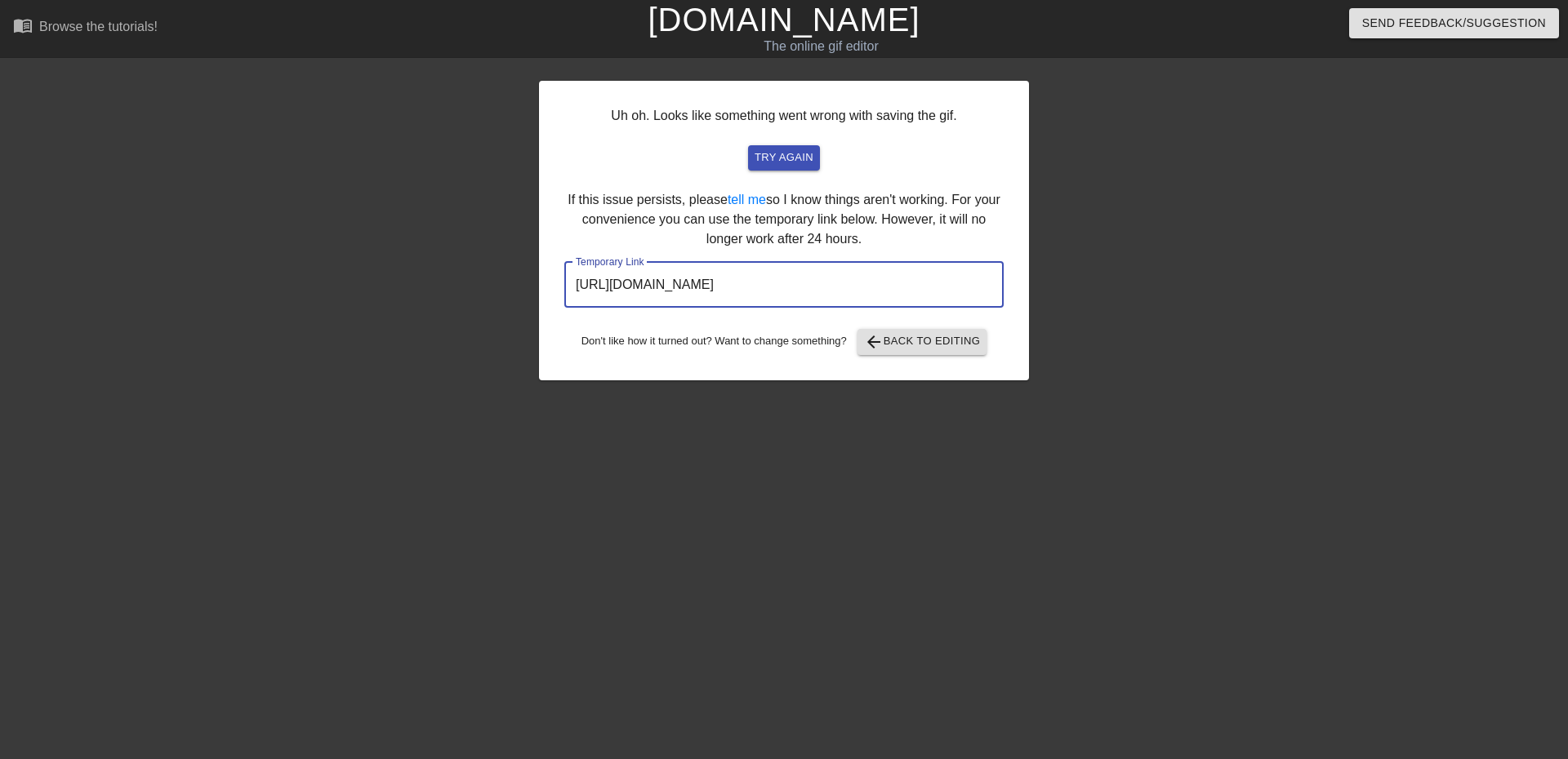
click at [733, 280] on input "[URL][DOMAIN_NAME]" at bounding box center [783, 286] width 439 height 46
